Goal: Find specific page/section: Find specific page/section

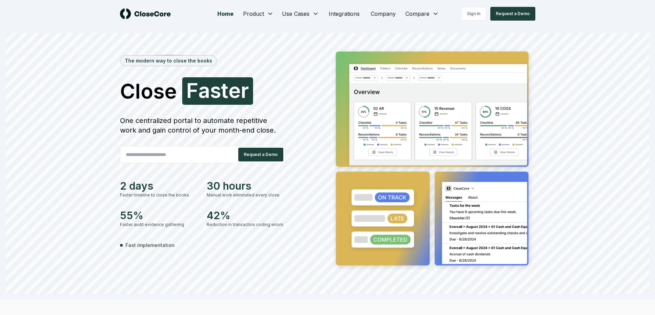
click at [481, 12] on link "Sign in" at bounding box center [473, 14] width 25 height 14
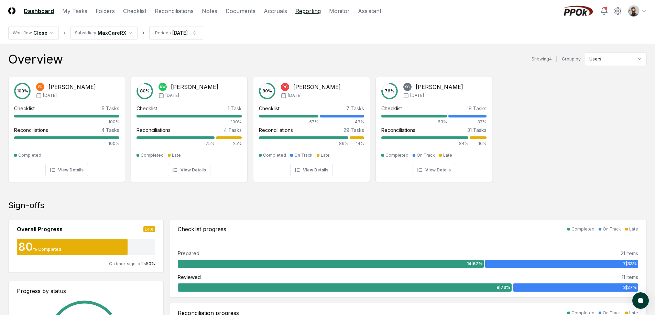
click at [308, 12] on link "Reporting" at bounding box center [307, 11] width 25 height 8
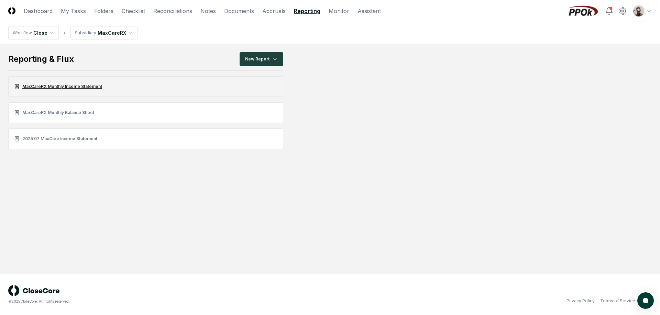
click at [83, 91] on link "MaxCareRX Monthly Income Statement" at bounding box center [145, 86] width 275 height 21
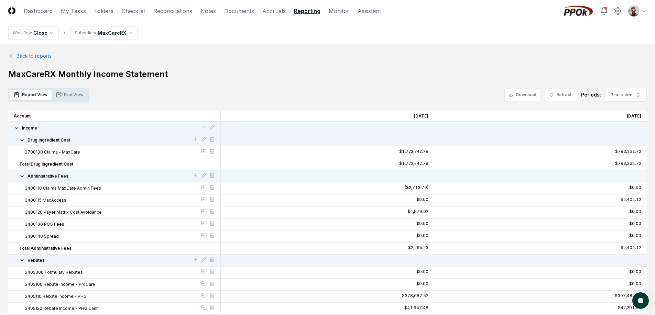
click at [66, 97] on button "Flux View" at bounding box center [70, 95] width 36 height 10
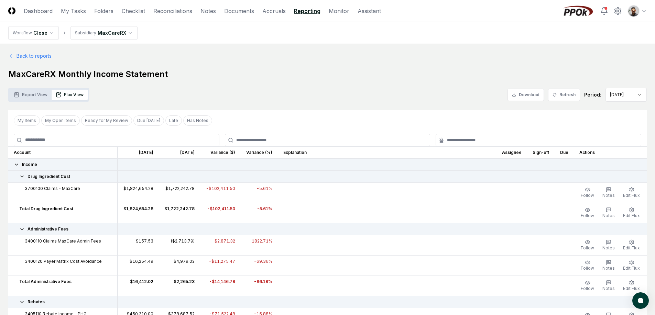
click at [365, 73] on h1 "MaxCareRX Monthly Income Statement" at bounding box center [327, 74] width 638 height 11
click at [275, 12] on link "Accruals" at bounding box center [273, 11] width 23 height 8
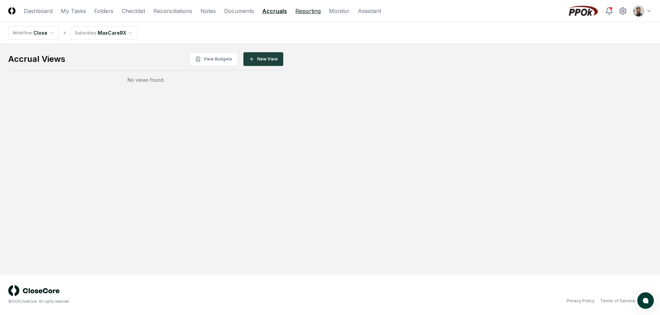
click at [297, 14] on link "Reporting" at bounding box center [307, 11] width 25 height 8
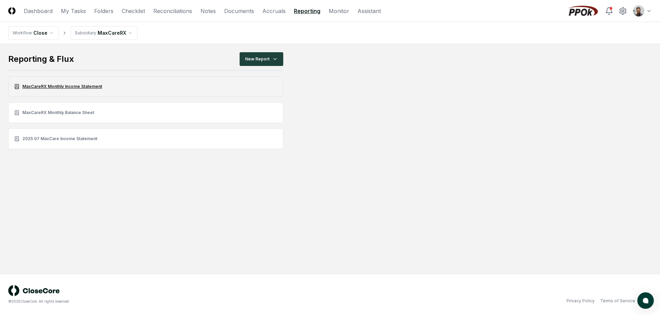
click at [96, 90] on link "MaxCareRX Monthly Income Statement" at bounding box center [145, 86] width 275 height 21
